Goal: Find specific page/section: Find specific page/section

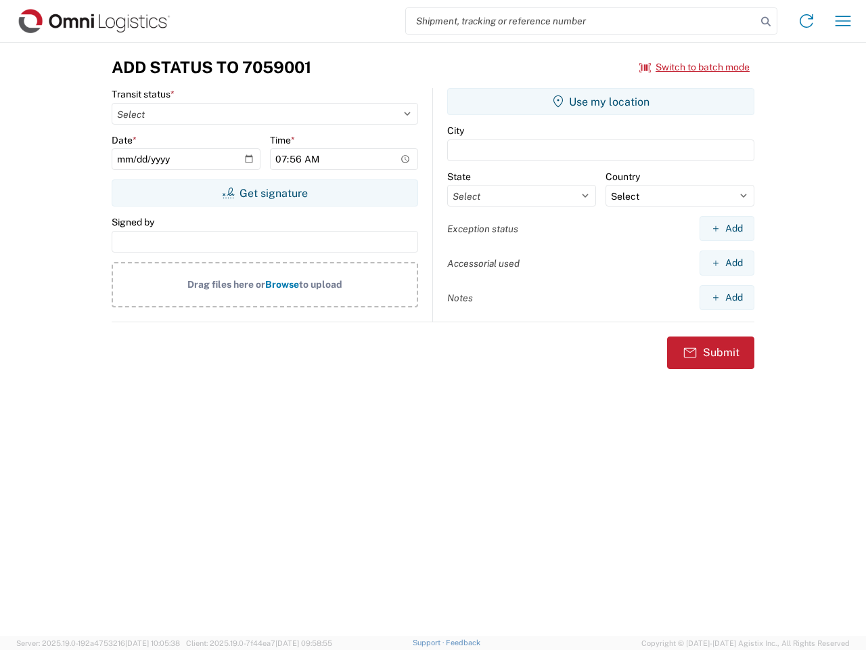
click at [581, 21] on input "search" at bounding box center [581, 21] width 351 height 26
click at [766, 22] on icon at bounding box center [766, 21] width 19 height 19
click at [807, 21] on icon at bounding box center [807, 21] width 22 height 22
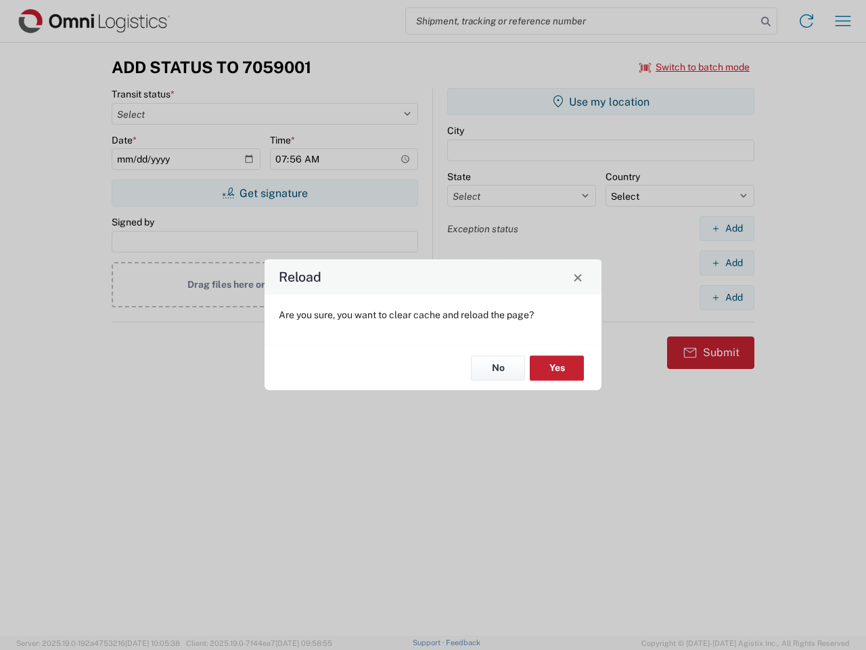
click at [843, 21] on div "Reload Are you sure, you want to clear cache and reload the page? No Yes" at bounding box center [433, 325] width 866 height 650
click at [695, 67] on div "Reload Are you sure, you want to clear cache and reload the page? No Yes" at bounding box center [433, 325] width 866 height 650
click at [265, 193] on div "Reload Are you sure, you want to clear cache and reload the page? No Yes" at bounding box center [433, 325] width 866 height 650
click at [601, 102] on div "Reload Are you sure, you want to clear cache and reload the page? No Yes" at bounding box center [433, 325] width 866 height 650
click at [727, 228] on div "Reload Are you sure, you want to clear cache and reload the page? No Yes" at bounding box center [433, 325] width 866 height 650
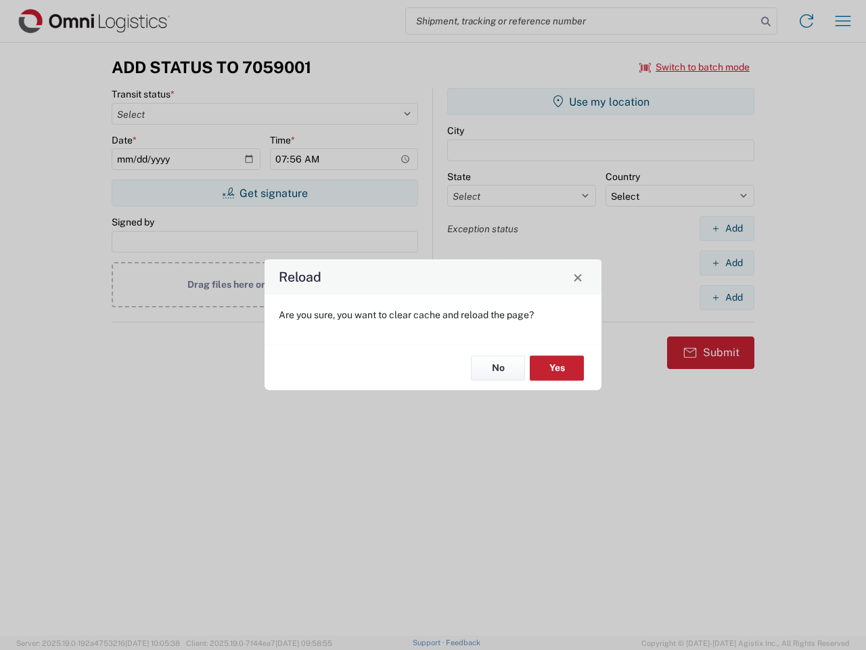
click at [727, 263] on div "Reload Are you sure, you want to clear cache and reload the page? No Yes" at bounding box center [433, 325] width 866 height 650
click at [727, 297] on div "Reload Are you sure, you want to clear cache and reload the page? No Yes" at bounding box center [433, 325] width 866 height 650
